Goal: Information Seeking & Learning: Learn about a topic

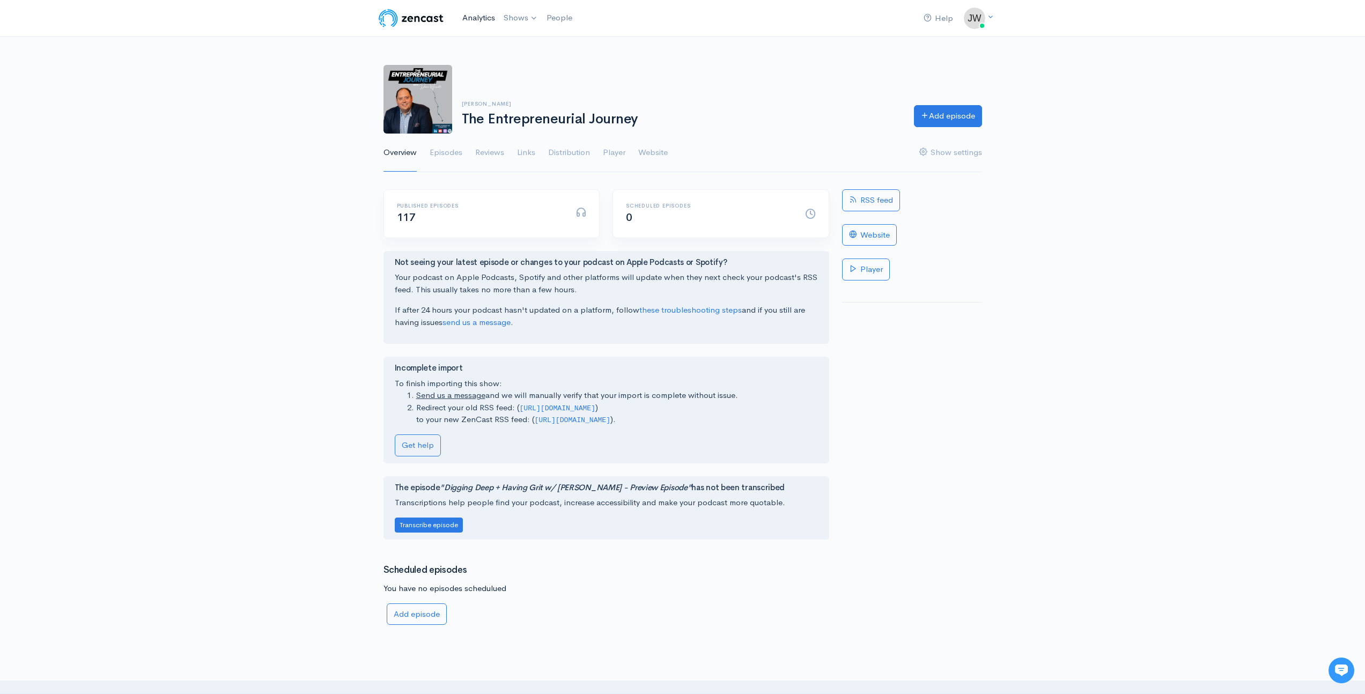
click at [476, 13] on link "Analytics" at bounding box center [478, 17] width 41 height 23
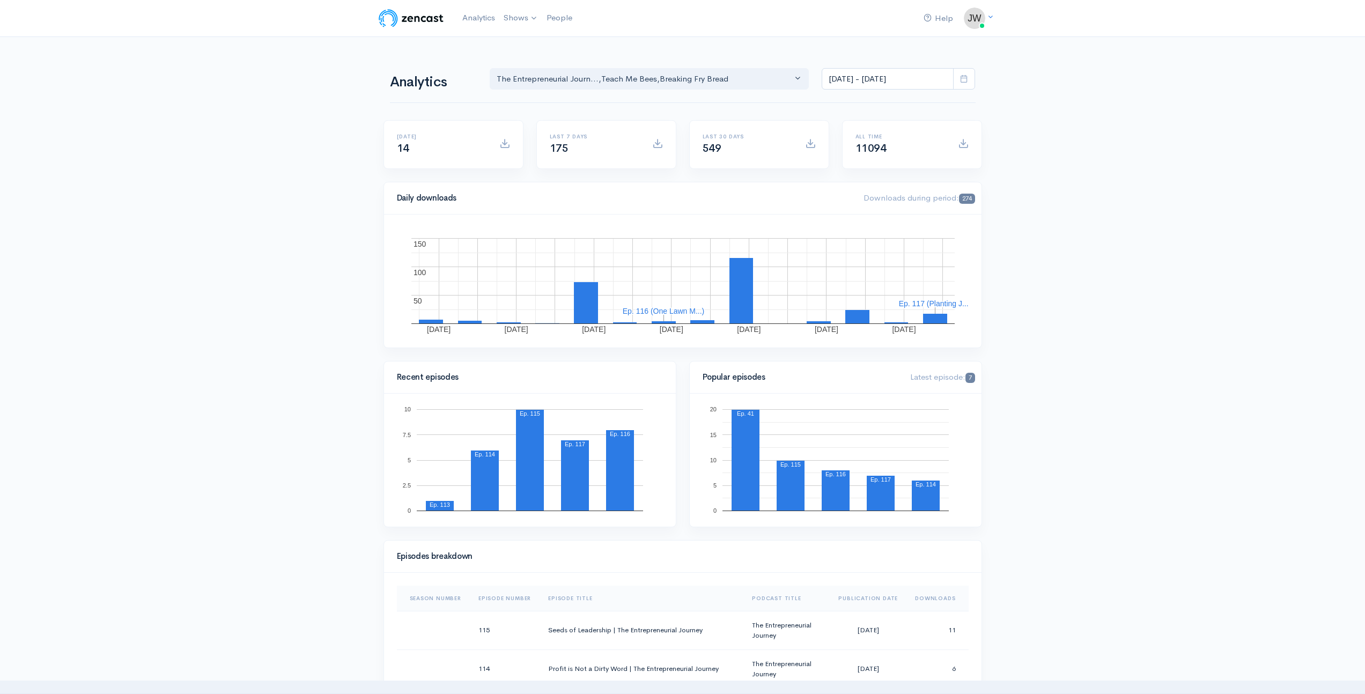
click at [965, 77] on icon at bounding box center [964, 79] width 8 height 8
click at [843, 216] on li "All time" at bounding box center [859, 218] width 75 height 17
type input "[DATE] - [DATE]"
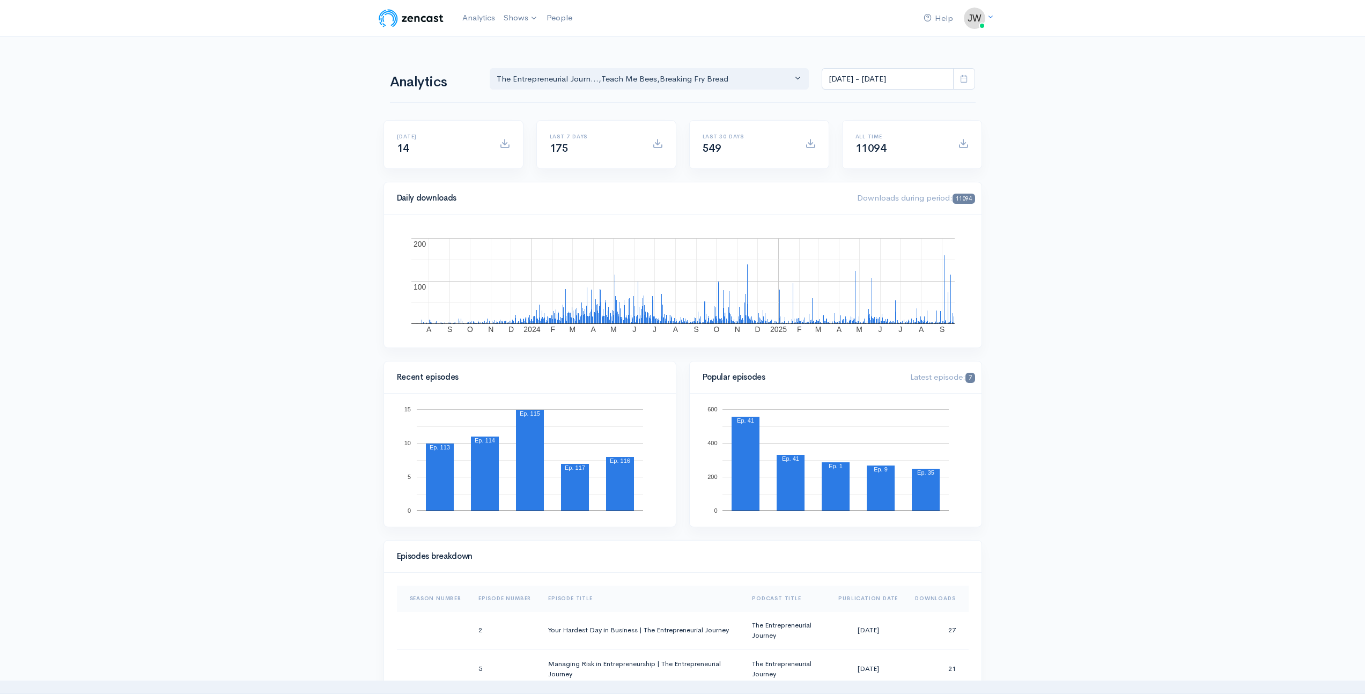
click at [962, 79] on icon at bounding box center [964, 79] width 8 height 8
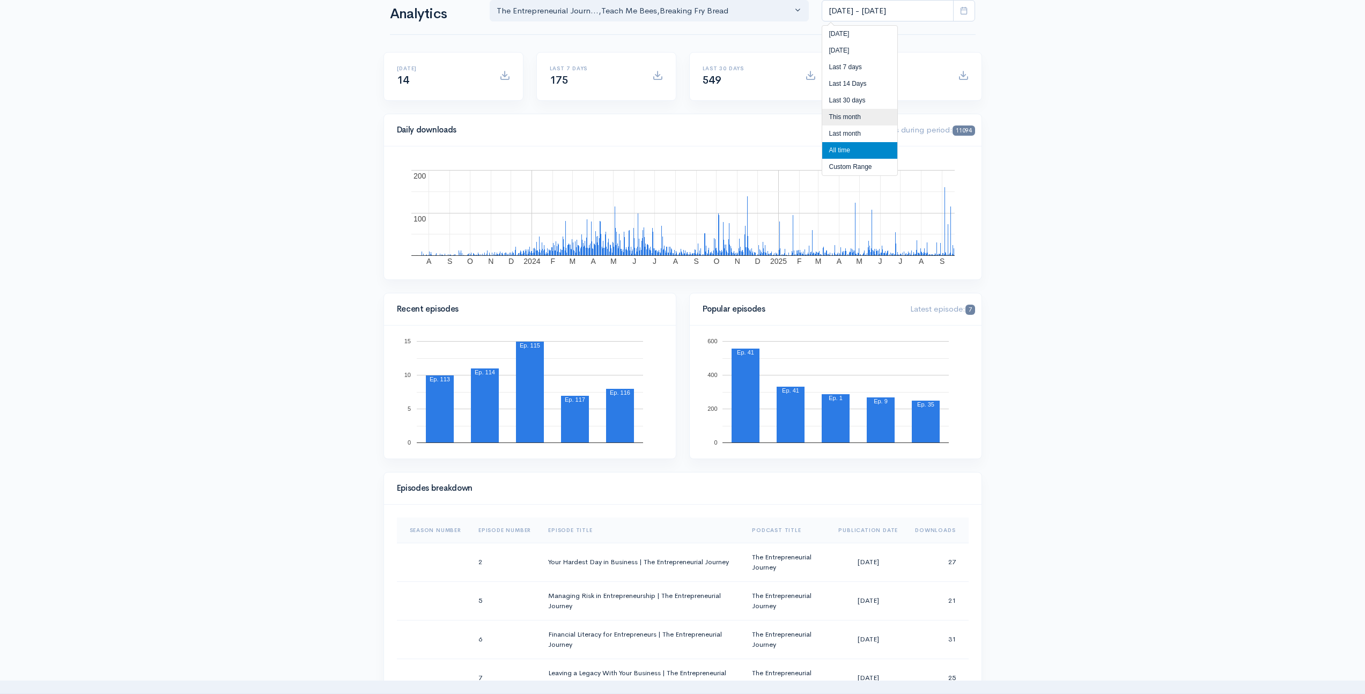
scroll to position [76, 0]
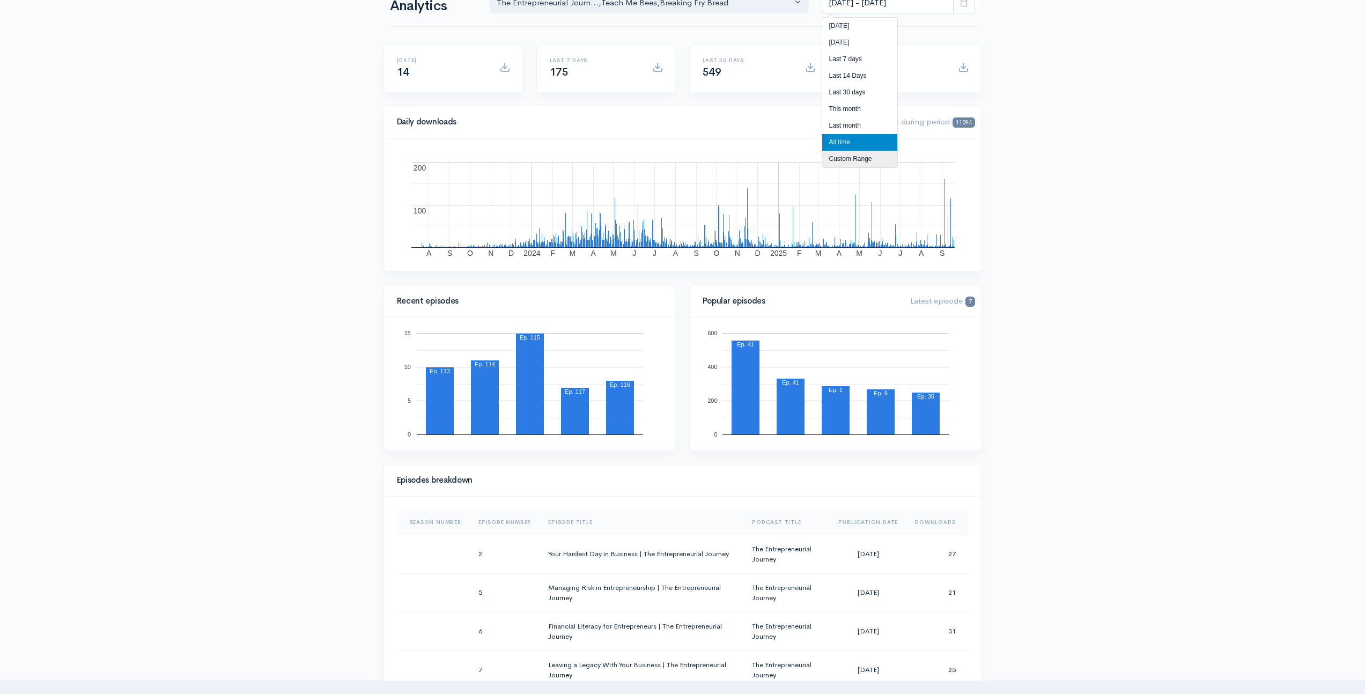
click at [859, 159] on li "Custom Range" at bounding box center [859, 159] width 75 height 17
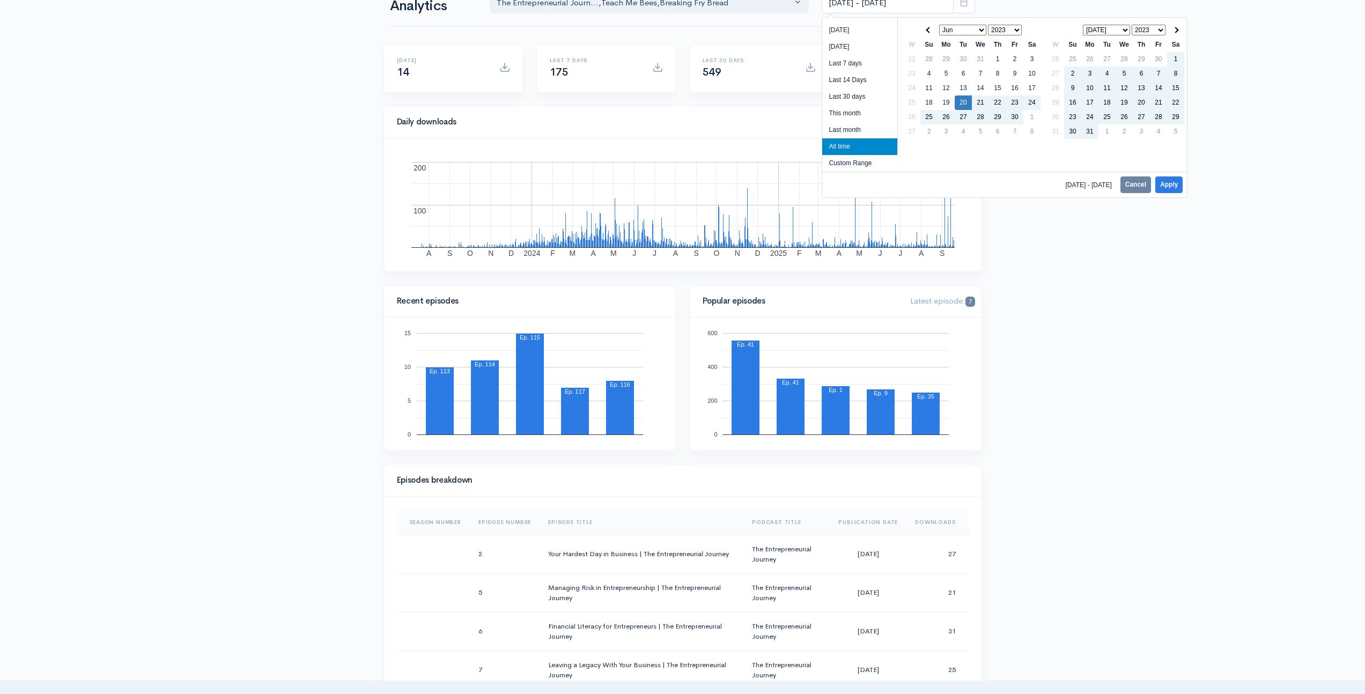
click at [975, 29] on select "Jan Feb Mar Apr May Jun [DATE] Aug Sep Oct Nov Dec" at bounding box center [962, 30] width 47 height 11
click at [1018, 32] on select "2023 2024 2025" at bounding box center [1005, 30] width 34 height 11
click at [979, 31] on select "Jan Feb Mar Apr May Jun [DATE] Aug Sep Oct Nov Dec" at bounding box center [962, 30] width 47 height 11
click at [939, 25] on select "Jan Feb Mar Apr May Jun [DATE] Aug Sep Oct Nov Dec" at bounding box center [962, 30] width 47 height 11
click at [1018, 30] on select "2023 2024 2025" at bounding box center [1005, 30] width 34 height 11
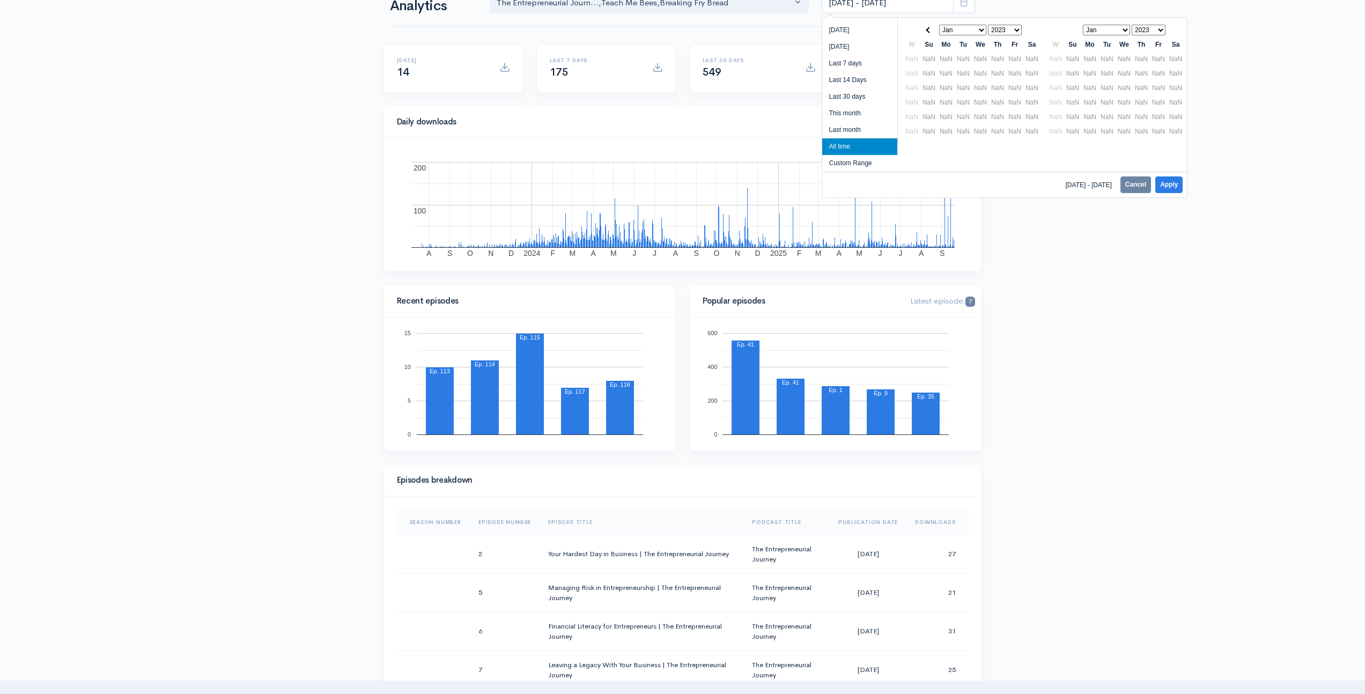
click at [1017, 25] on select "2023 2024 2025" at bounding box center [1005, 30] width 34 height 11
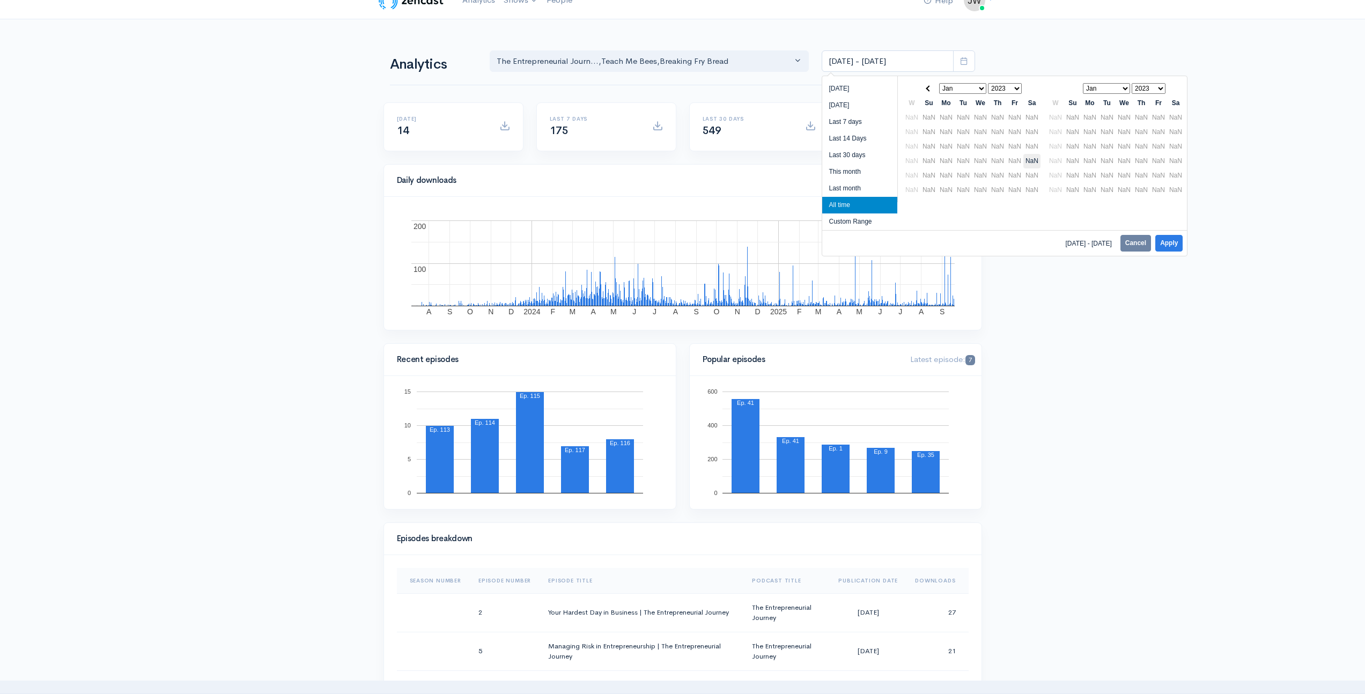
scroll to position [0, 0]
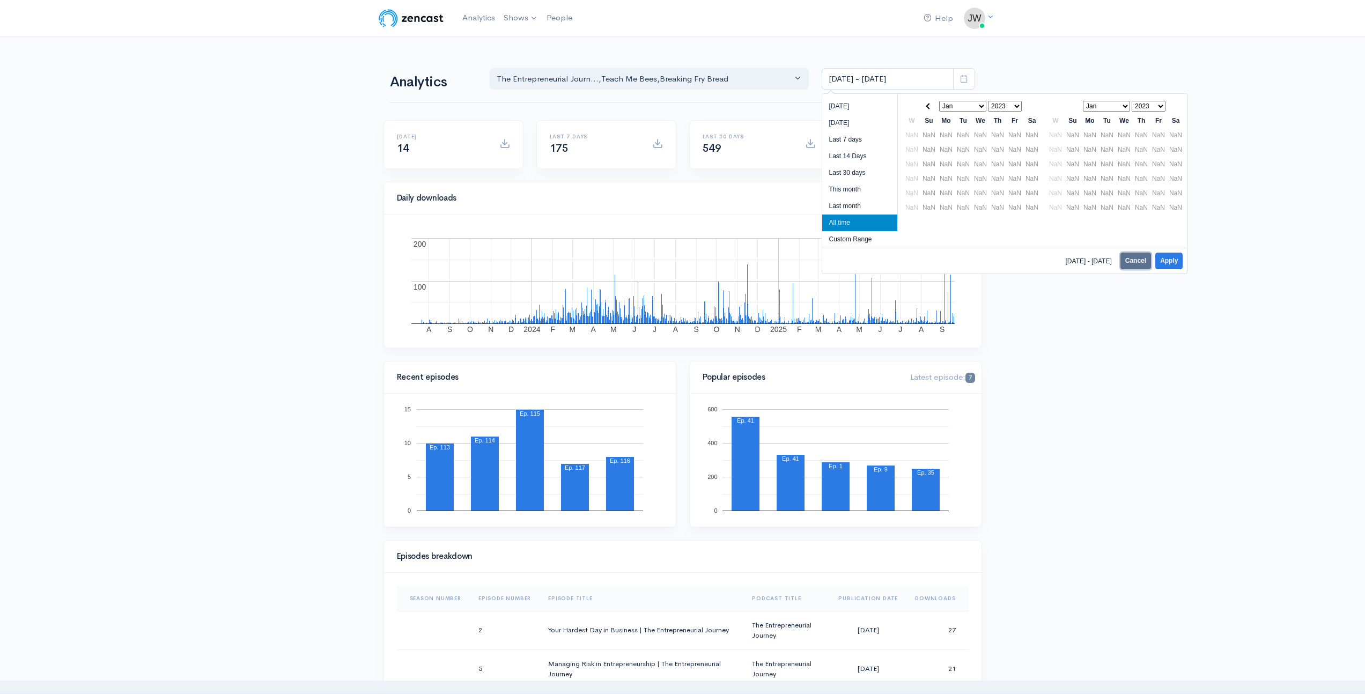
click at [1133, 257] on button "Cancel" at bounding box center [1135, 261] width 31 height 17
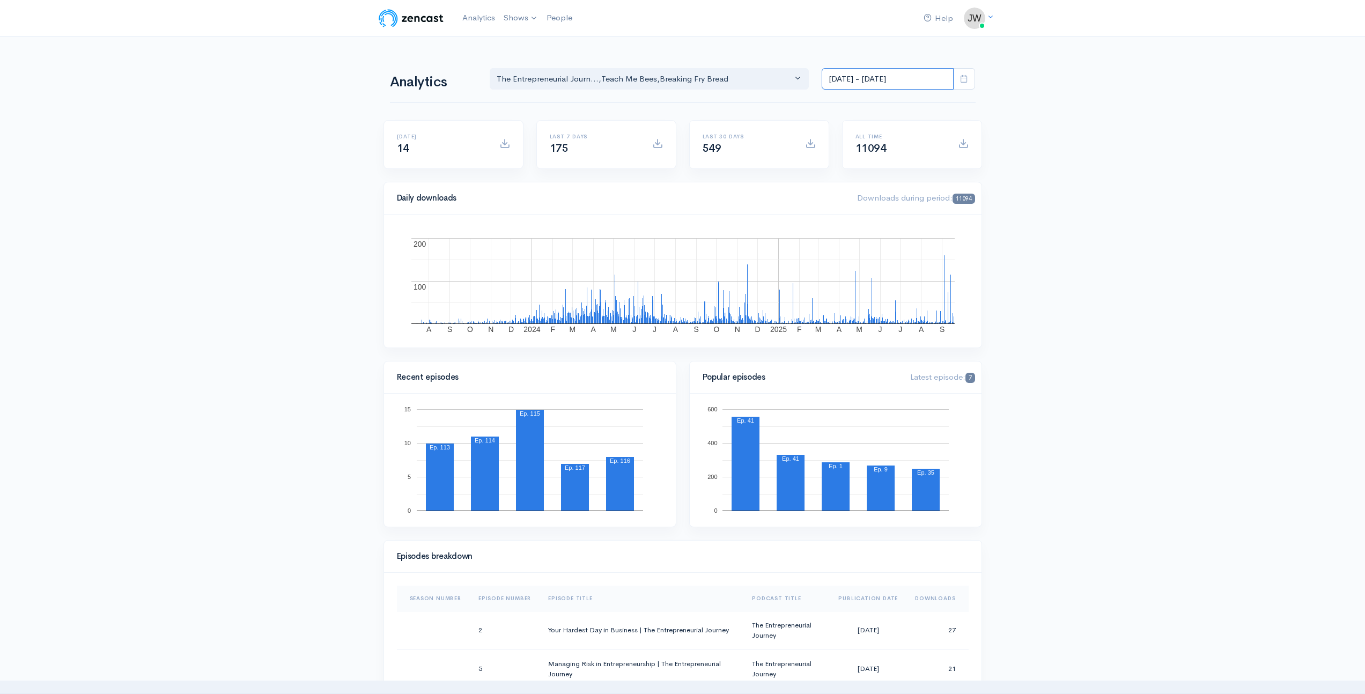
click at [912, 79] on input "[DATE] - [DATE]" at bounding box center [888, 79] width 132 height 22
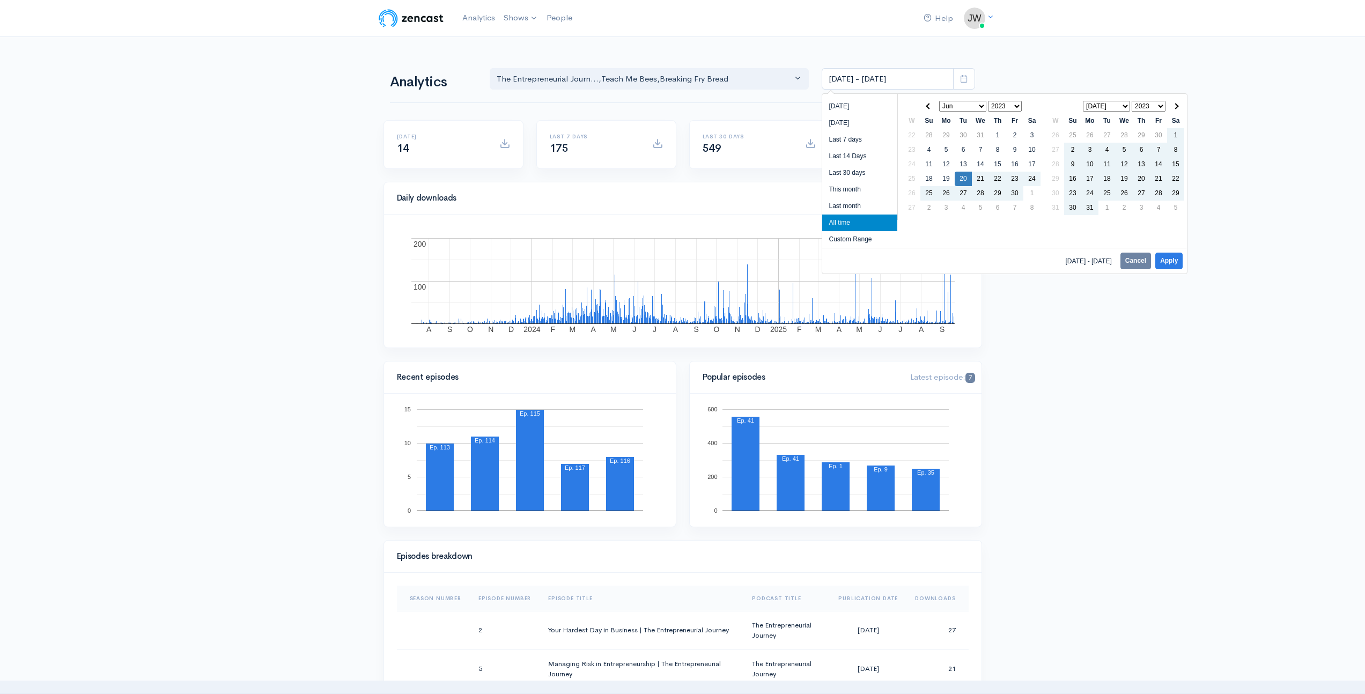
click at [1018, 105] on select "2023 2024 2025" at bounding box center [1005, 106] width 34 height 11
click at [844, 221] on li "All time" at bounding box center [859, 223] width 75 height 17
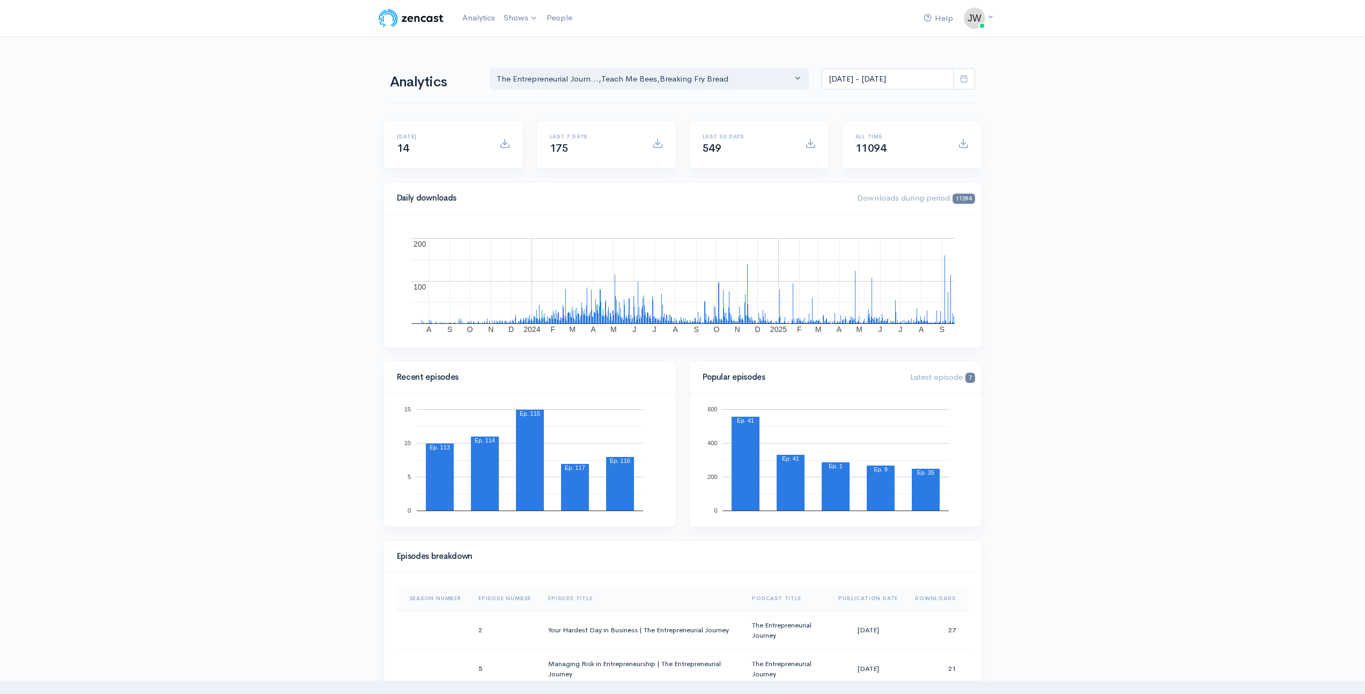
click at [957, 79] on span at bounding box center [964, 79] width 22 height 22
click at [810, 145] on span at bounding box center [810, 143] width 11 height 11
click at [961, 75] on icon at bounding box center [964, 79] width 8 height 8
click at [844, 228] on li "Custom Range" at bounding box center [859, 235] width 75 height 17
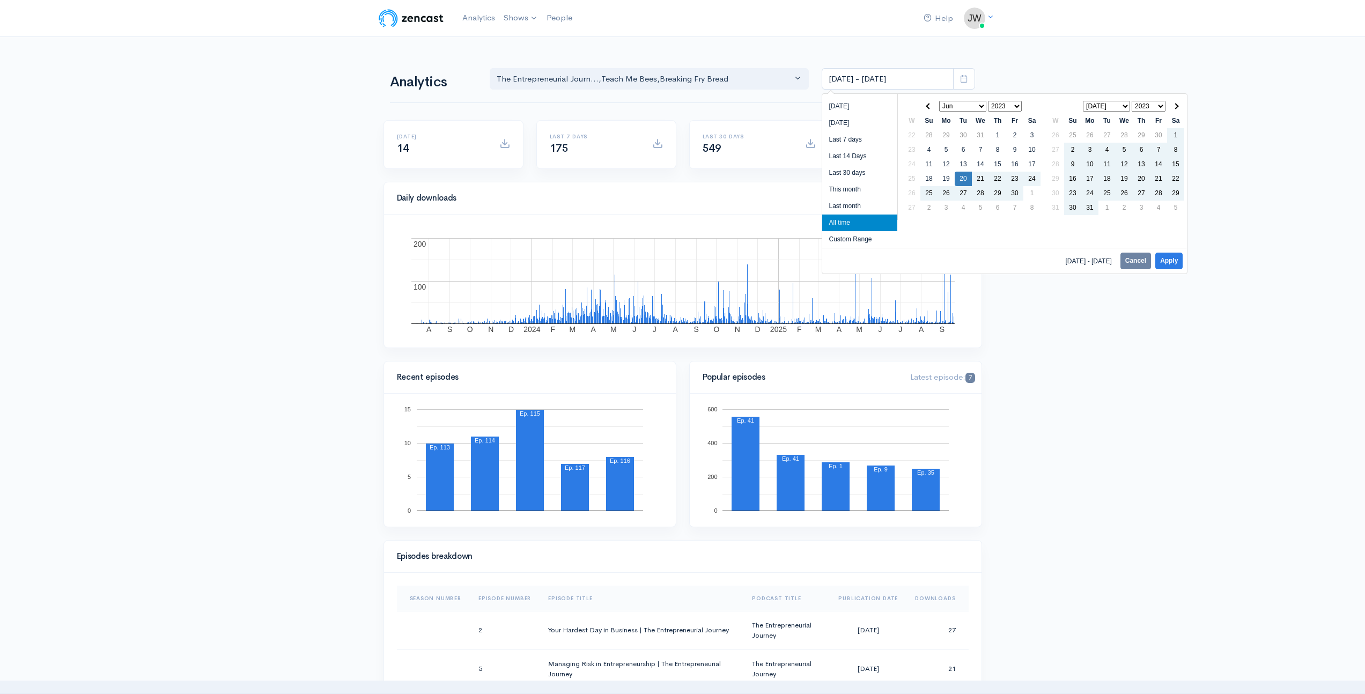
click at [1158, 106] on select "2023 2024 2025" at bounding box center [1149, 106] width 34 height 11
click at [1112, 106] on select "Jan Feb Mar Apr May Jun [DATE] Aug Sep Oct Nov Dec" at bounding box center [1106, 106] width 47 height 11
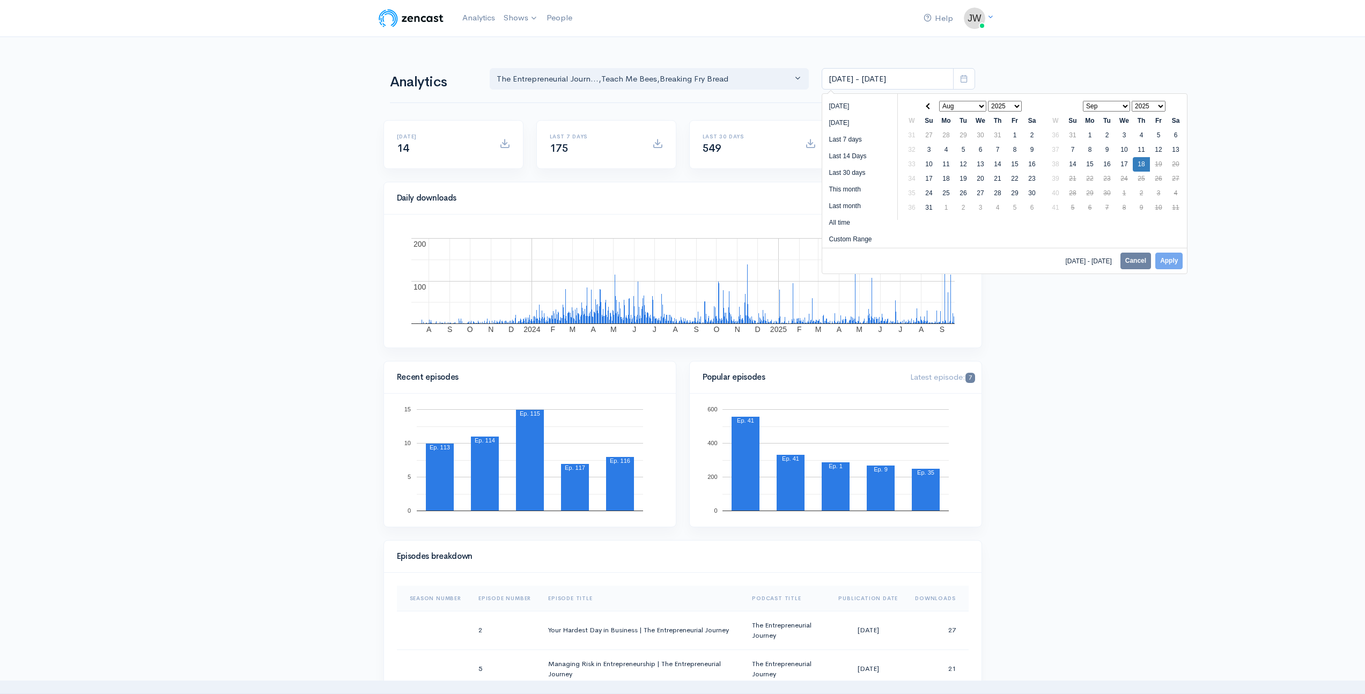
click at [971, 107] on select "Jan Feb Mar Apr May Jun [DATE] Aug Sep Oct Nov Dec" at bounding box center [962, 106] width 47 height 11
click at [1117, 106] on select "Jan Feb Mar Apr May Jun [DATE] Aug Sep Oct Nov Dec" at bounding box center [1106, 106] width 47 height 11
click at [967, 107] on select "Jan Feb Mar Apr May Jun [DATE] Aug Sep Oct Nov Dec" at bounding box center [962, 106] width 47 height 11
click at [1121, 106] on select "Jan Feb Mar Apr May Jun [DATE] Aug Sep Oct Nov Dec" at bounding box center [1106, 106] width 47 height 11
click at [975, 104] on select "Jan Feb Mar Apr May Jun [DATE] Aug Sep Oct Nov Dec" at bounding box center [962, 106] width 47 height 11
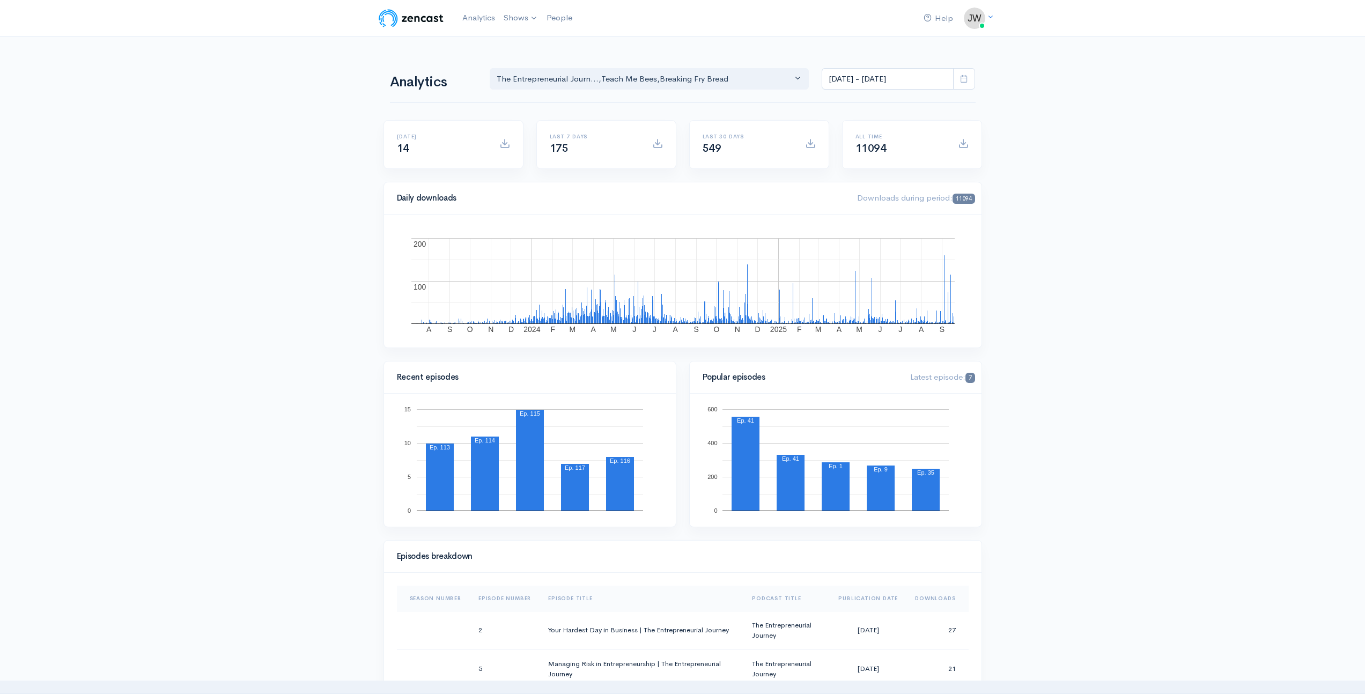
click at [970, 78] on span at bounding box center [964, 79] width 22 height 22
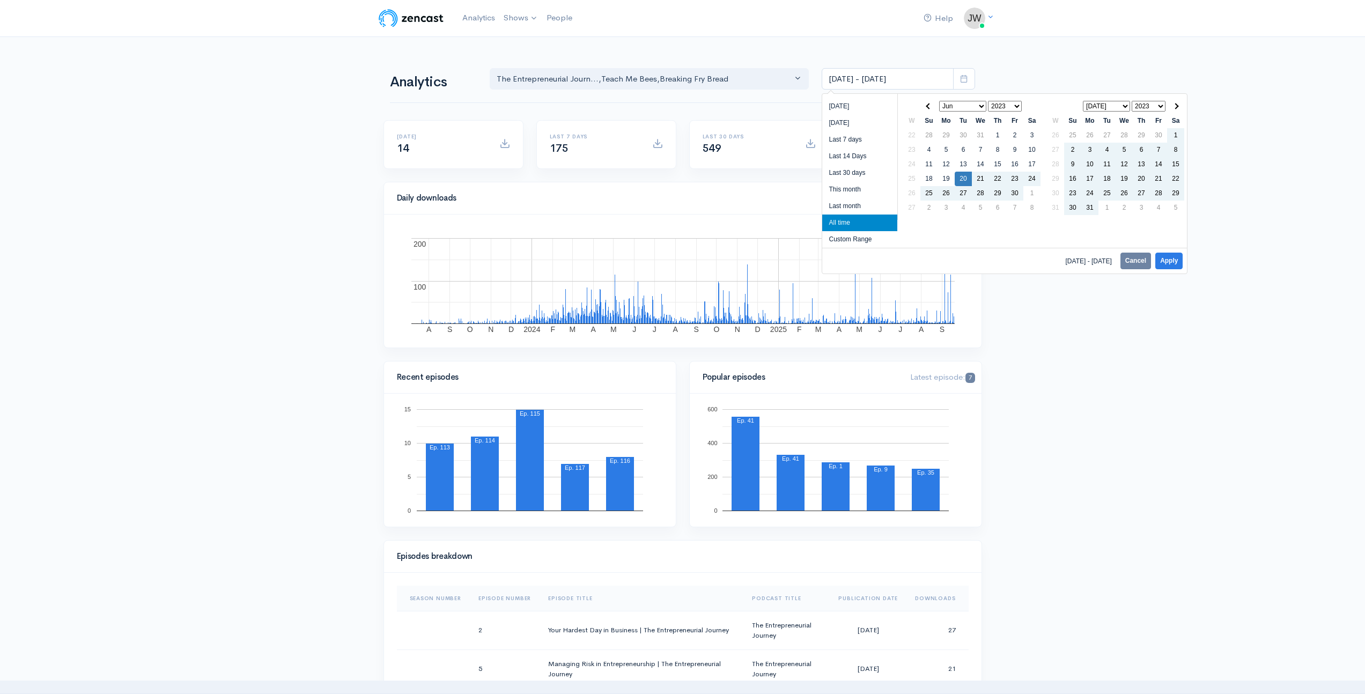
click at [1150, 105] on select "2023 2024 2025" at bounding box center [1149, 106] width 34 height 11
click at [1116, 108] on select "Jan Feb Mar Apr May Jun [DATE] Aug Sep Oct Nov Dec" at bounding box center [1106, 106] width 47 height 11
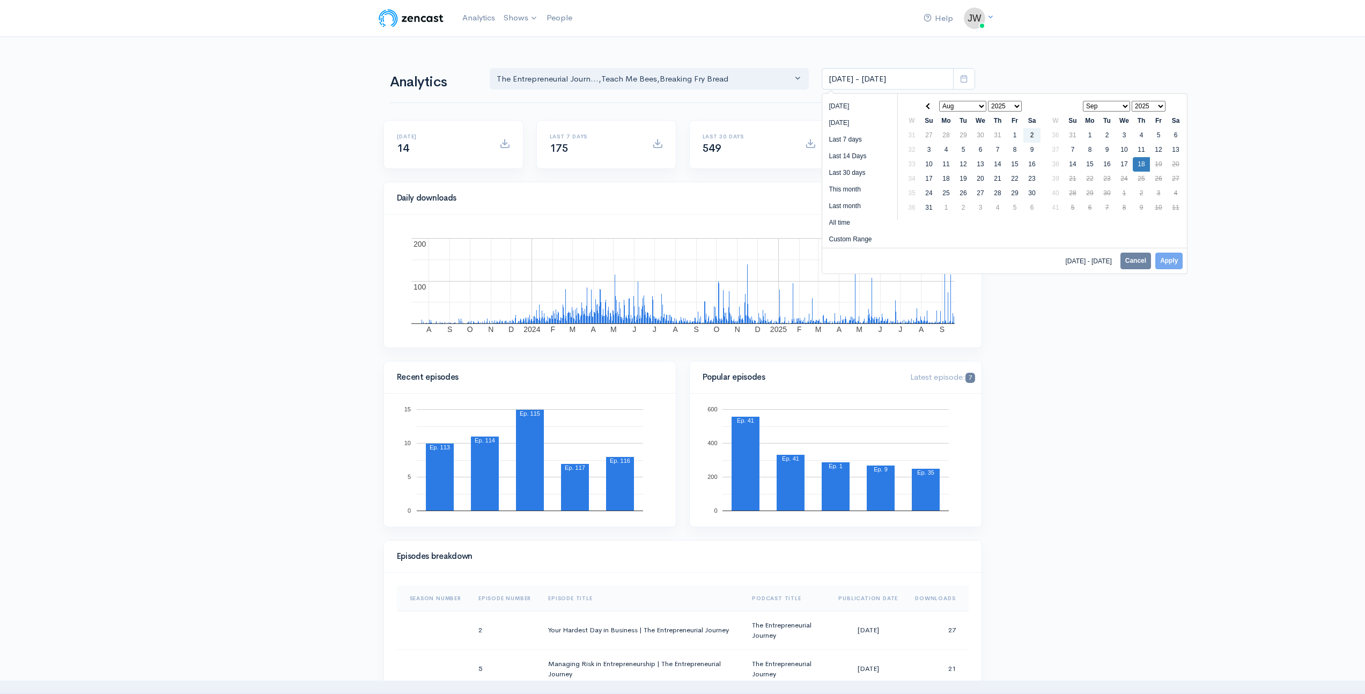
click at [976, 106] on select "Jan Feb Mar Apr May Jun [DATE] Aug Sep Oct Nov Dec" at bounding box center [962, 106] width 47 height 11
